Goal: Task Accomplishment & Management: Use online tool/utility

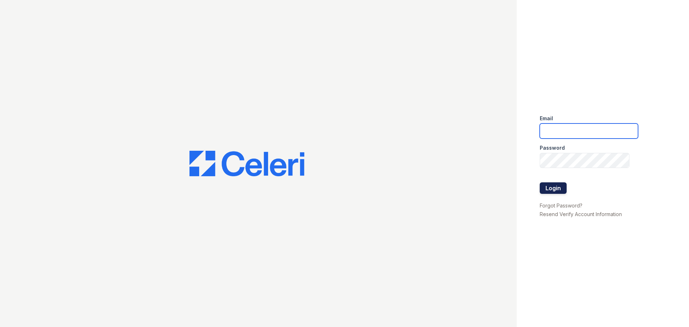
type input "[EMAIL_ADDRESS][DOMAIN_NAME]"
click at [561, 189] on button "Login" at bounding box center [553, 187] width 27 height 11
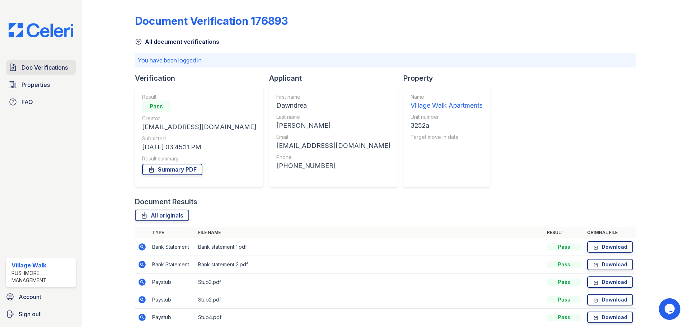
click at [19, 64] on link "Doc Verifications" at bounding box center [41, 67] width 70 height 14
